Goal: Task Accomplishment & Management: Complete application form

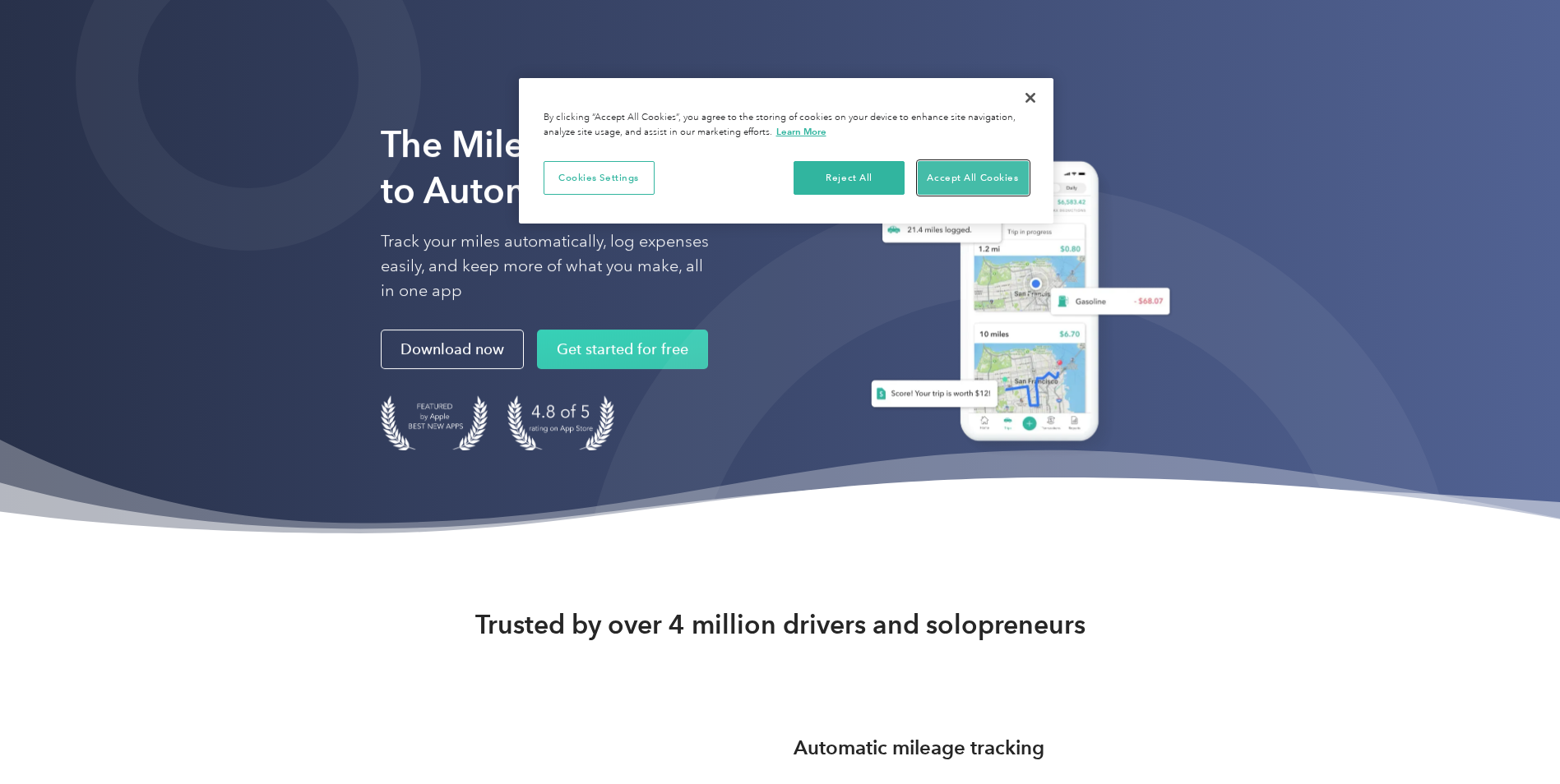
click at [959, 189] on button "Accept All Cookies" at bounding box center [973, 177] width 111 height 34
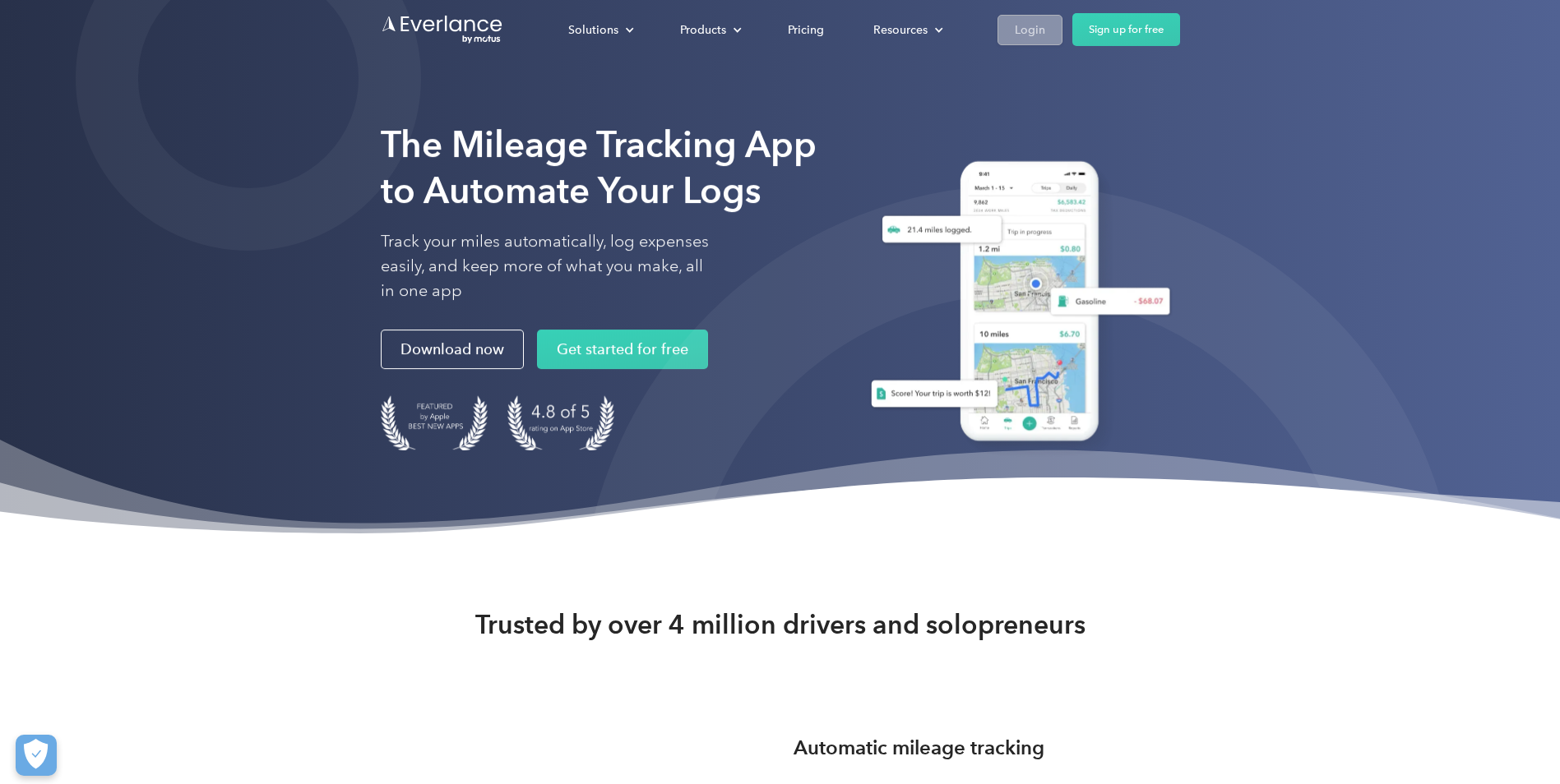
click at [1042, 33] on div "Login" at bounding box center [1029, 30] width 31 height 20
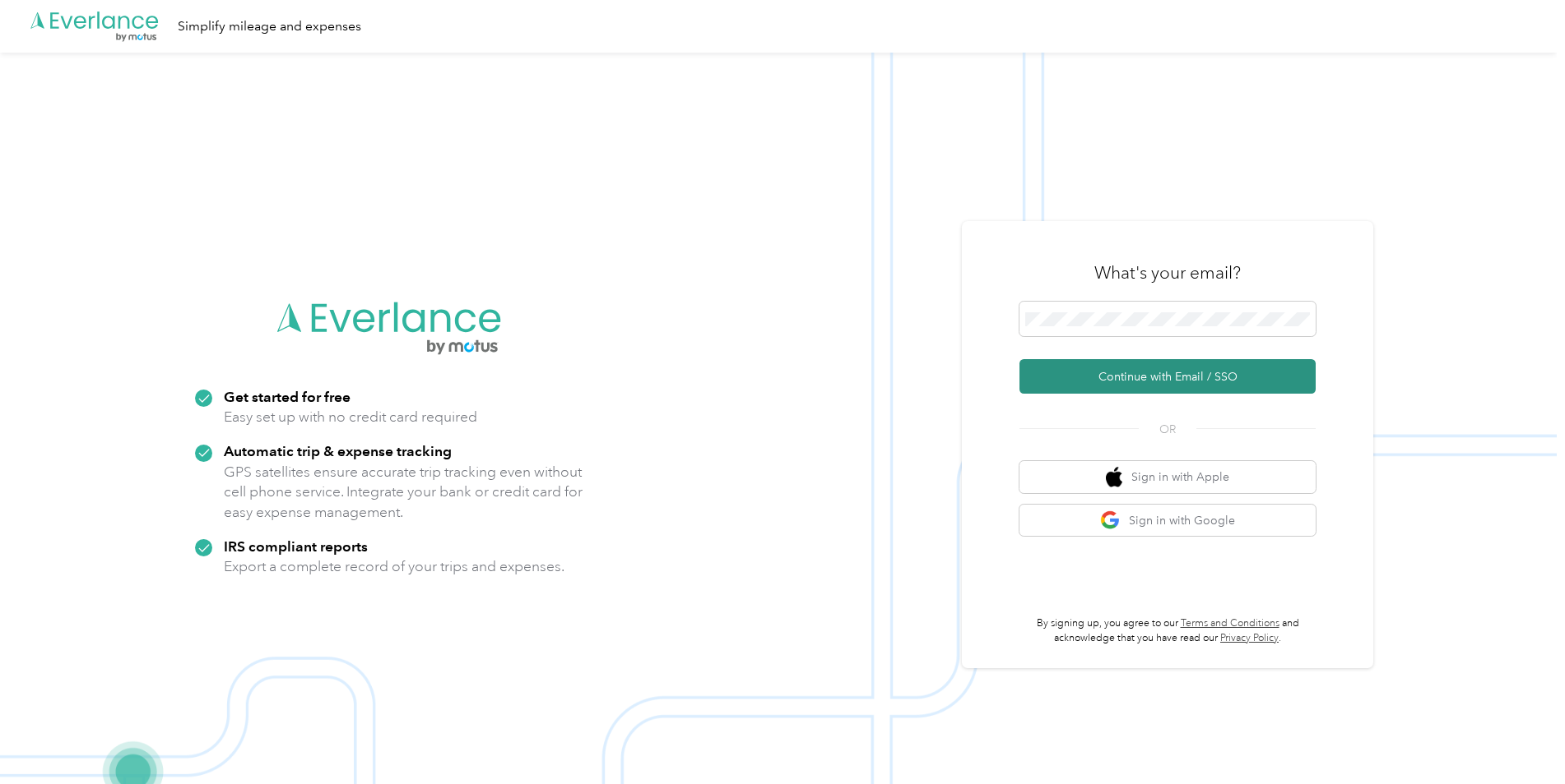
click at [1272, 379] on button "Continue with Email / SSO" at bounding box center [1167, 376] width 296 height 34
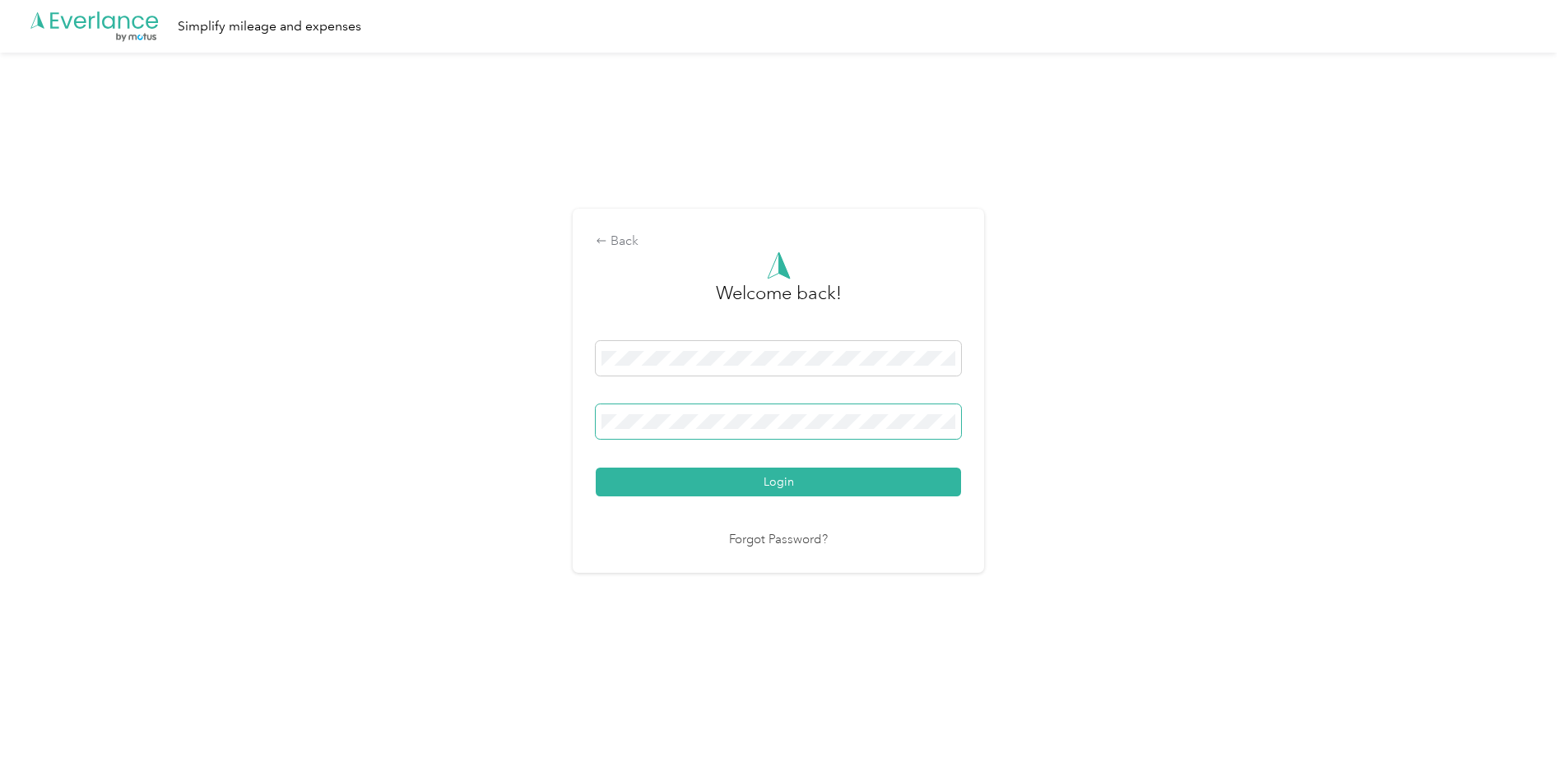
click at [596, 468] on button "Login" at bounding box center [778, 482] width 365 height 29
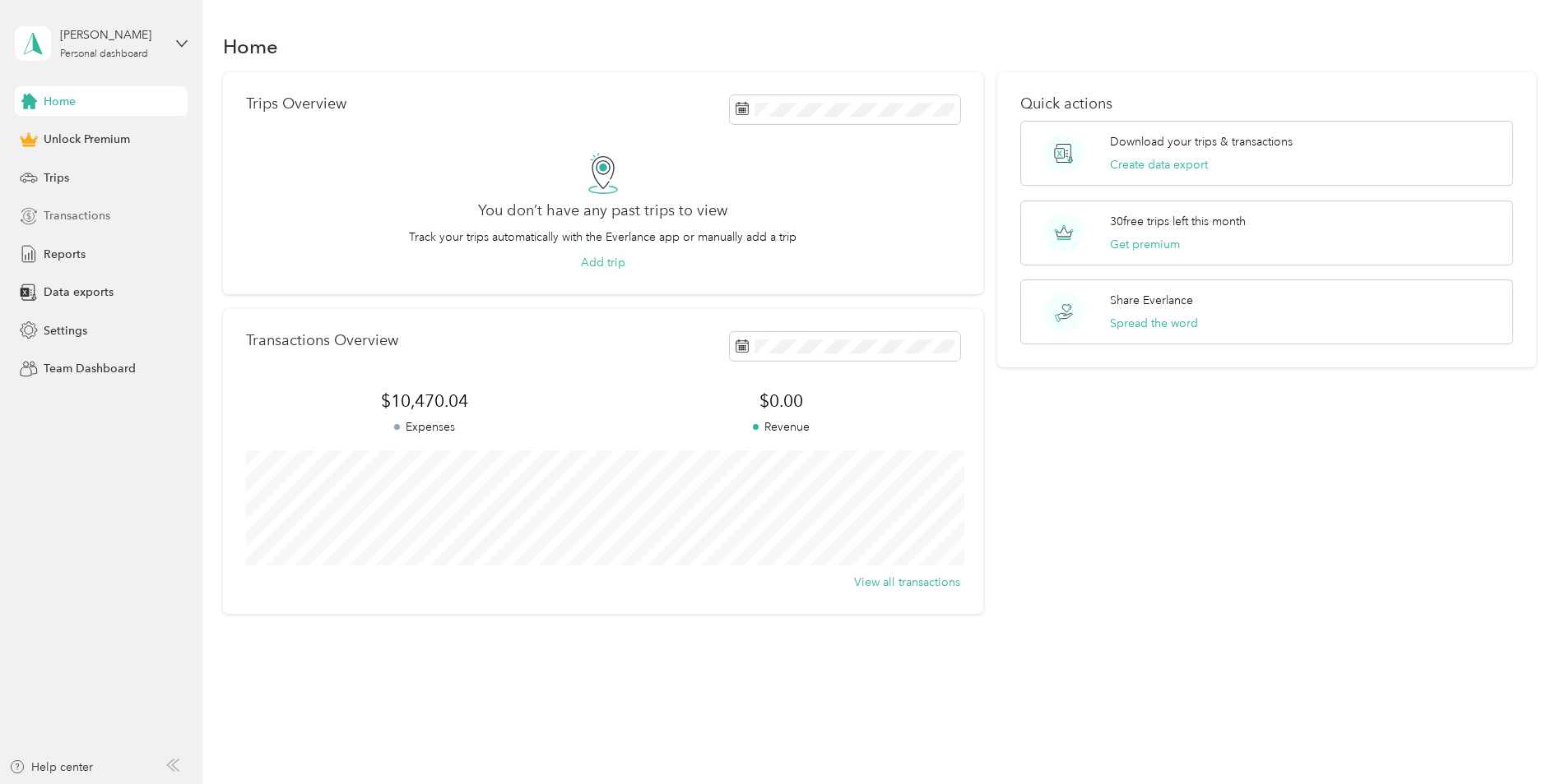
click at [60, 220] on span "Transactions" at bounding box center [77, 216] width 67 height 18
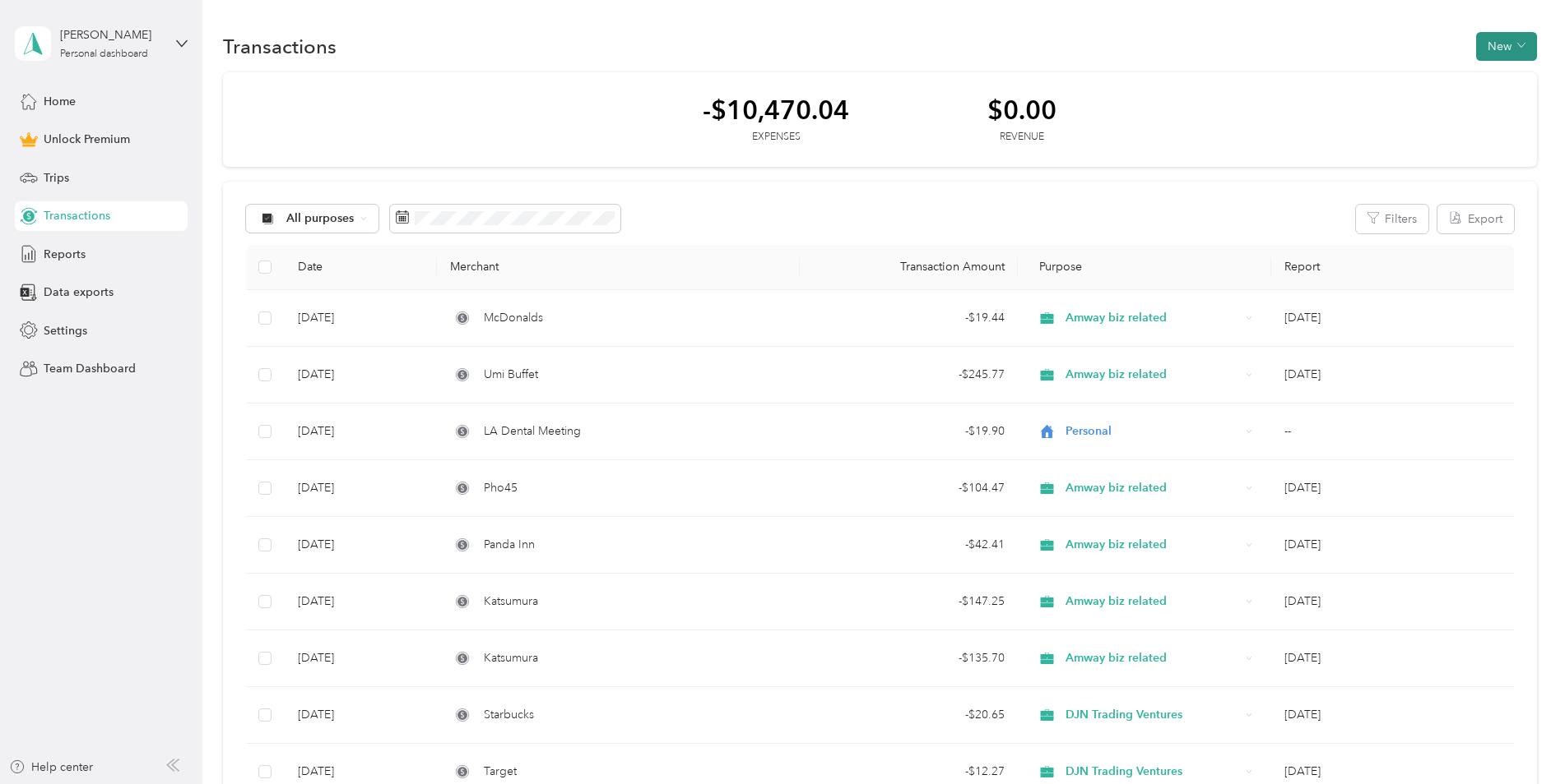
click at [1510, 50] on button "New" at bounding box center [1506, 46] width 61 height 29
click at [1507, 83] on span "Expense" at bounding box center [1498, 77] width 45 height 18
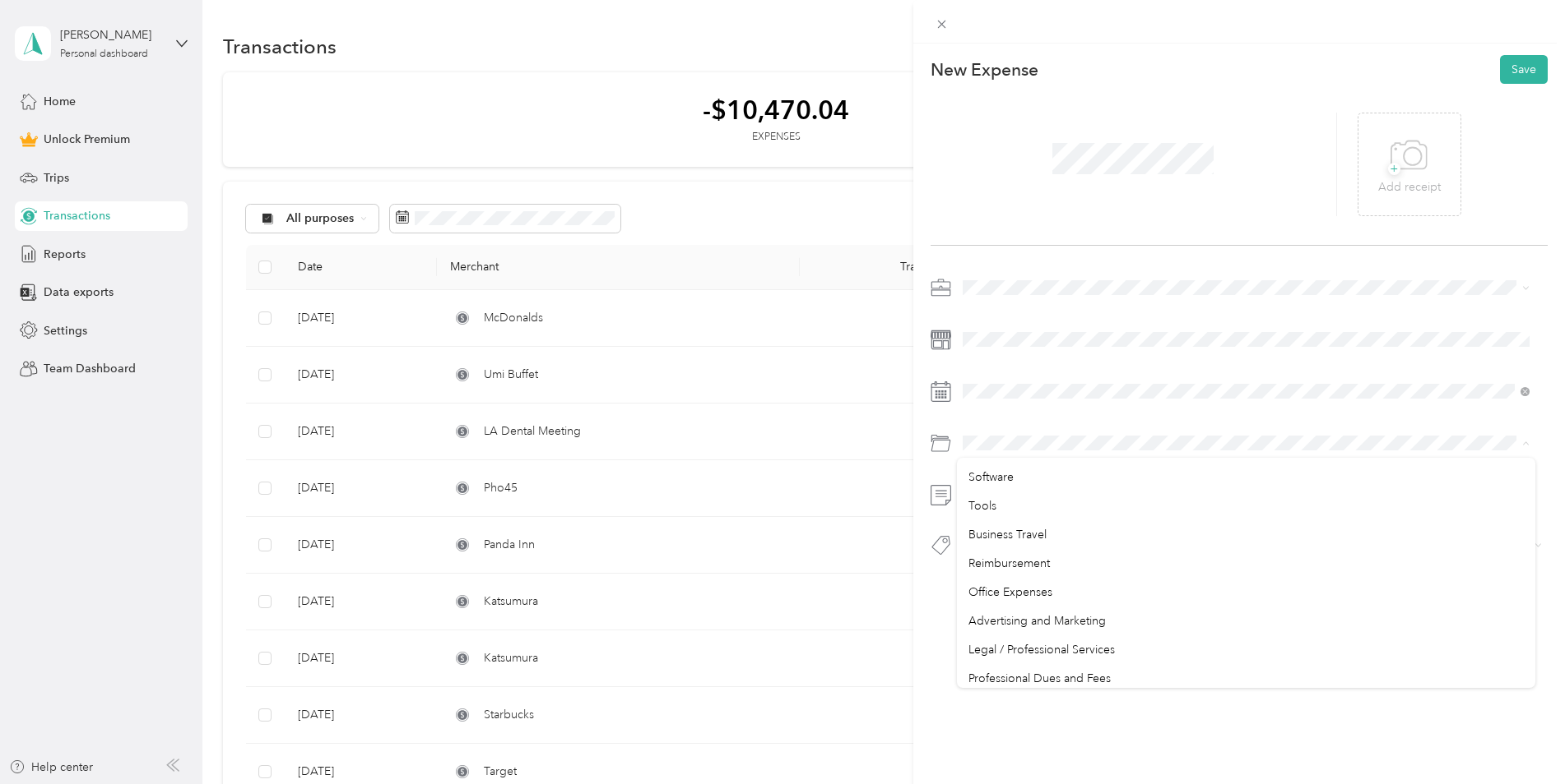
scroll to position [506, 0]
click at [1066, 590] on div "Tools" at bounding box center [1246, 587] width 556 height 18
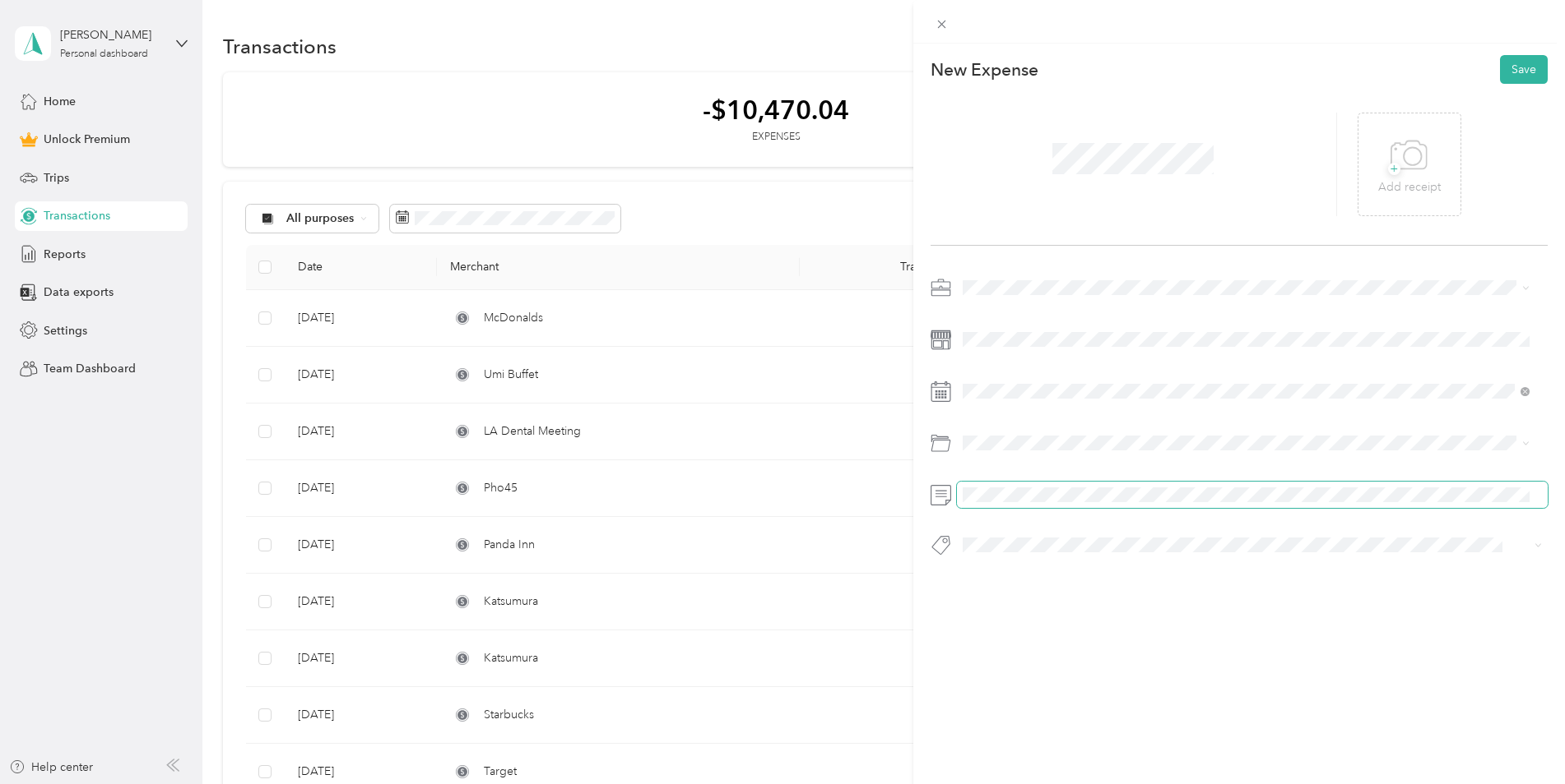
click at [1064, 503] on span at bounding box center [1252, 495] width 591 height 26
click at [1416, 162] on icon at bounding box center [1409, 155] width 37 height 46
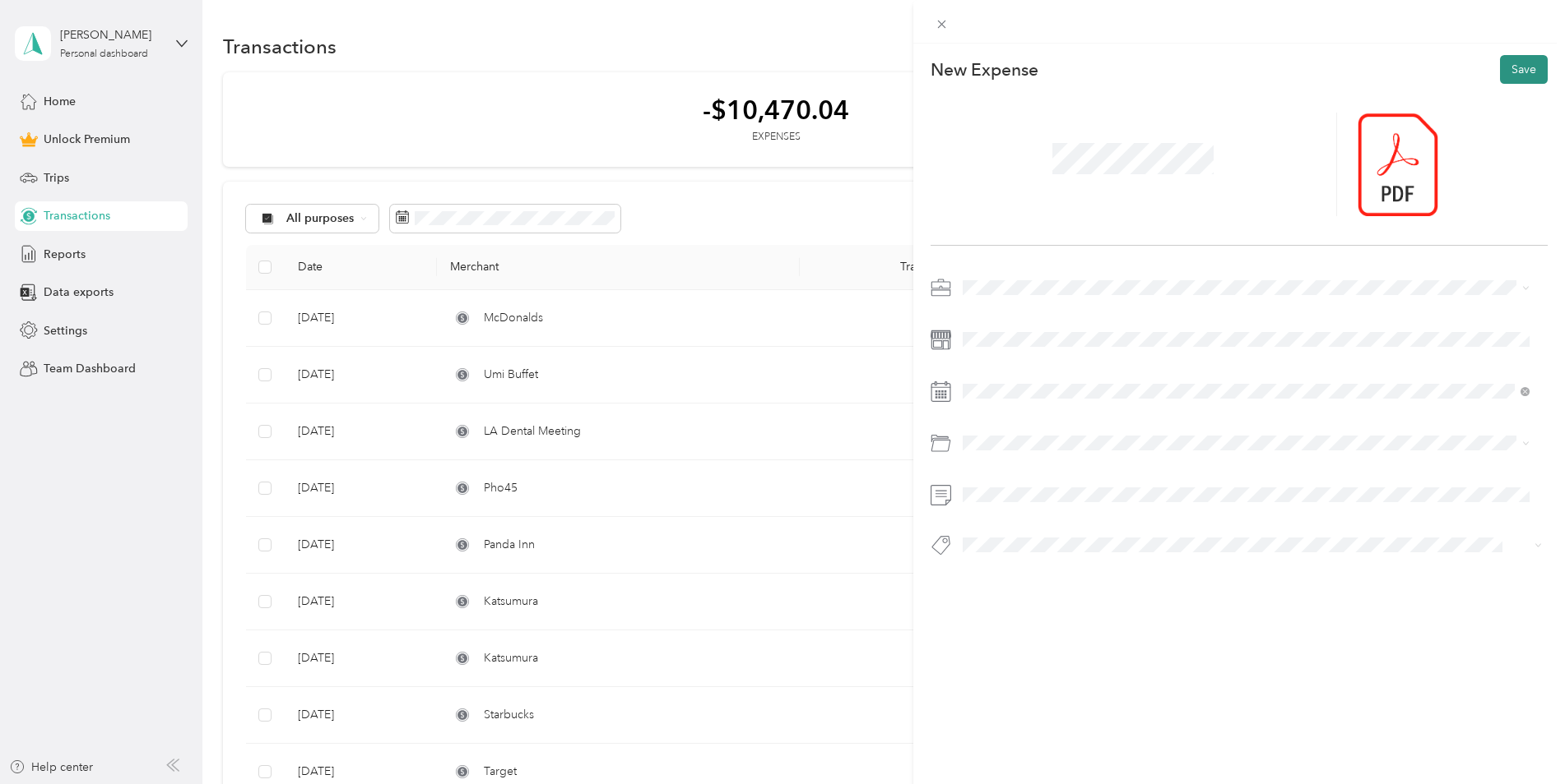
click at [1524, 67] on button "Save" at bounding box center [1523, 69] width 47 height 29
